Goal: Navigation & Orientation: Find specific page/section

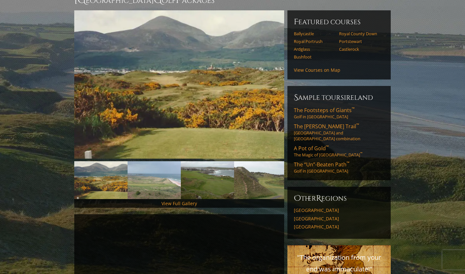
scroll to position [72, 0]
click at [319, 107] on span "The Footsteps of Giants ™" at bounding box center [324, 110] width 61 height 7
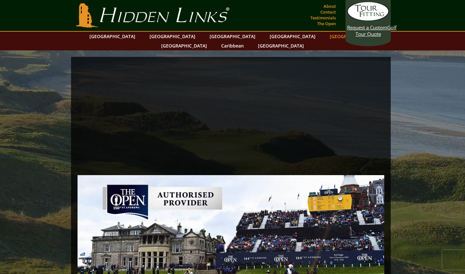
click at [326, 37] on link "[GEOGRAPHIC_DATA]" at bounding box center [352, 36] width 52 height 9
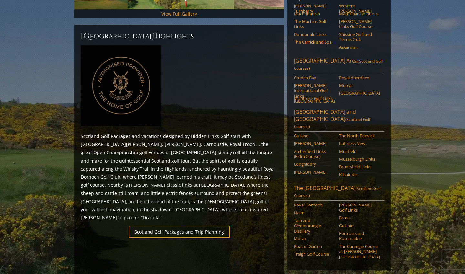
scroll to position [261, 0]
click at [328, 184] on link "The Scottish Highlands (Scotland Golf Courses)" at bounding box center [339, 192] width 90 height 16
